Goal: Transaction & Acquisition: Purchase product/service

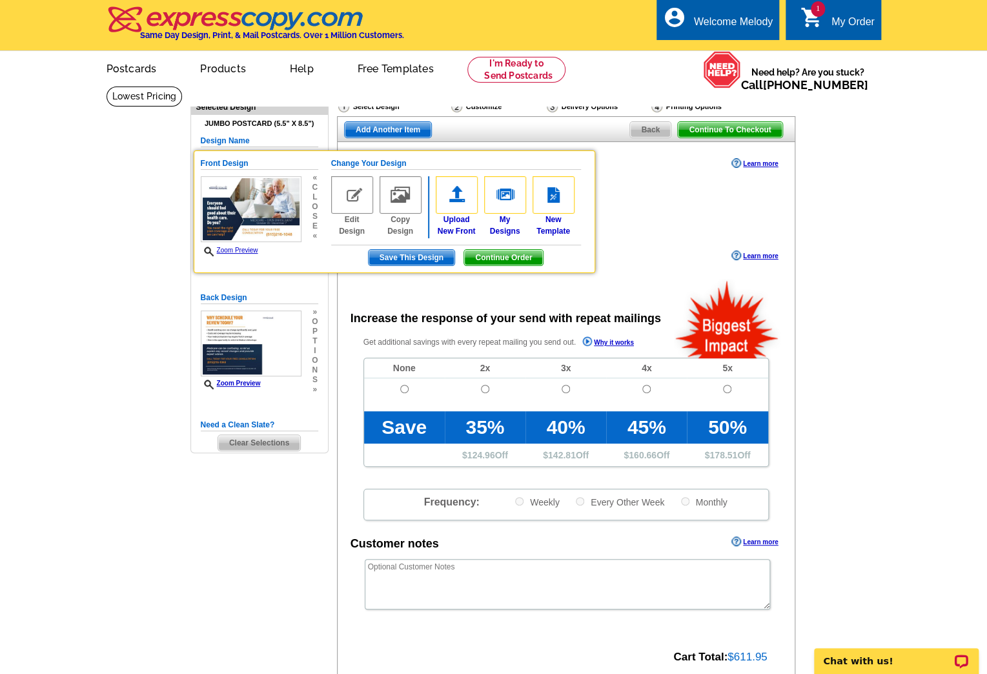
drag, startPoint x: 886, startPoint y: 333, endPoint x: 800, endPoint y: 300, distance: 92.8
click at [886, 333] on main "Need Help? call [PHONE_NUMBER], chat with support, or have our designers make s…" at bounding box center [493, 437] width 987 height 702
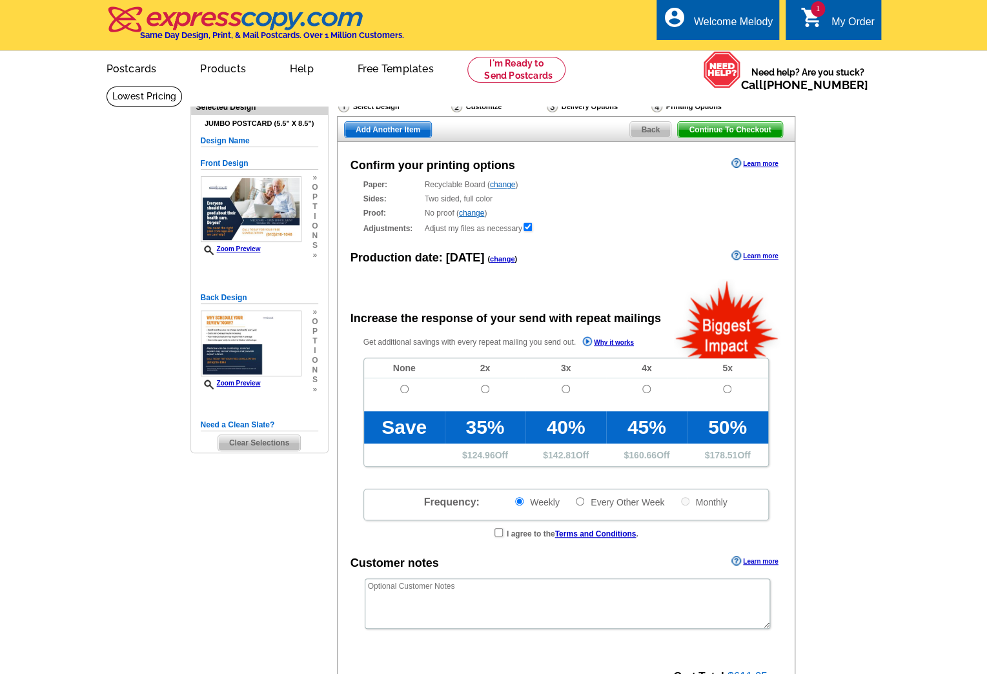
radio input "false"
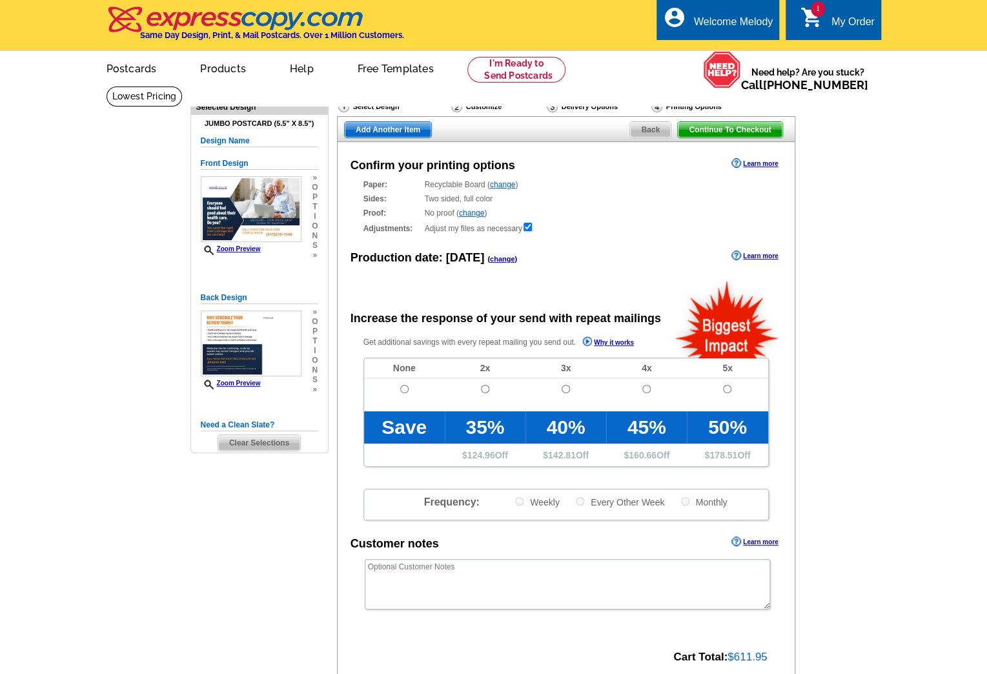
click at [824, 21] on link "1 shopping_cart My Order" at bounding box center [837, 22] width 74 height 16
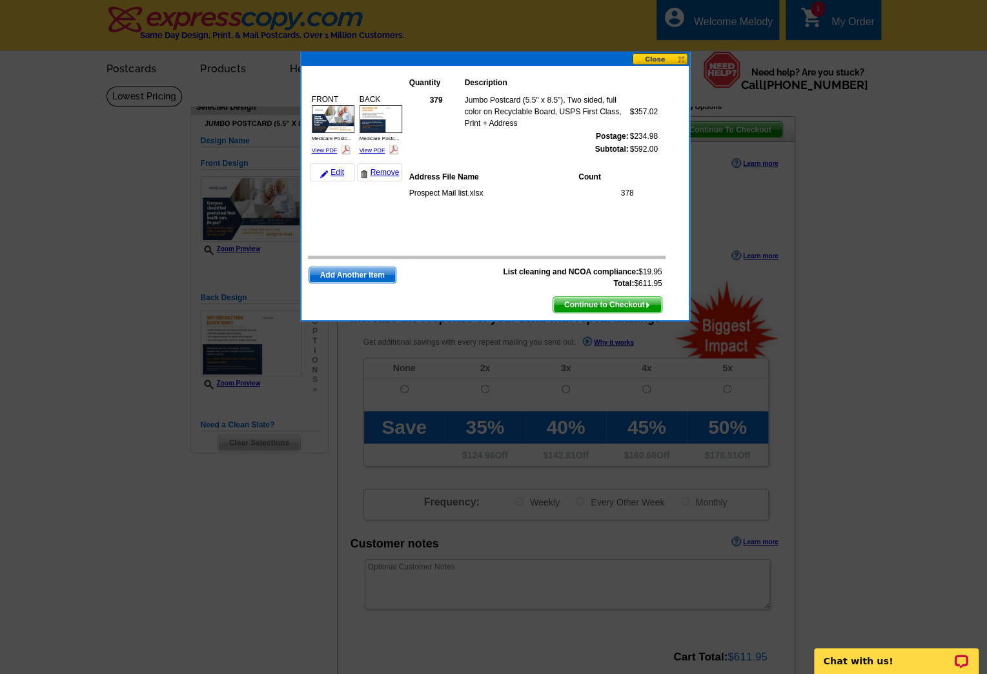
click at [666, 55] on button at bounding box center [660, 59] width 57 height 12
